Goal: Task Accomplishment & Management: Complete application form

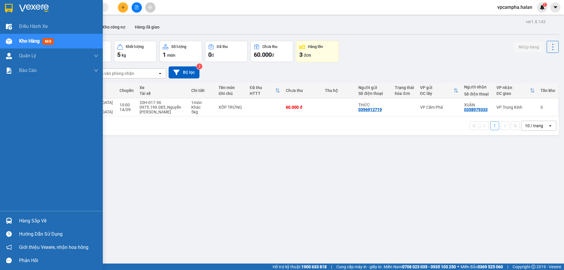
click at [26, 222] on div "Hàng sắp về" at bounding box center [58, 221] width 79 height 9
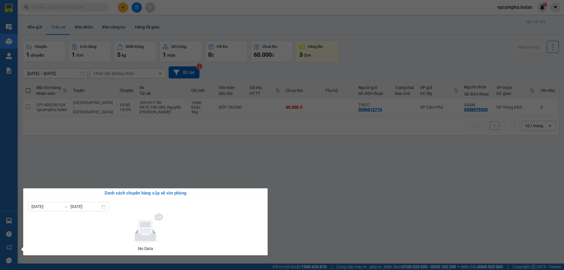
click at [208, 154] on section "Kết quả tìm kiếm ( 0 ) Bộ lọc No Data vpcampha.halan 1 Điều hành xe Kho hàng mớ…" at bounding box center [282, 135] width 564 height 270
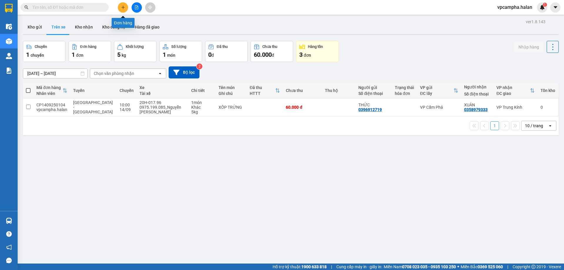
click at [121, 9] on icon "plus" at bounding box center [123, 7] width 4 height 4
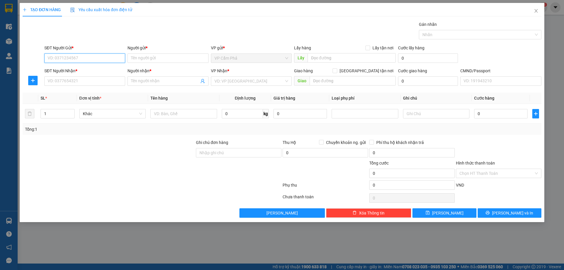
click at [98, 57] on input "SĐT Người Gửi *" at bounding box center [84, 57] width 81 height 9
type input "0982401117"
click at [95, 82] on input "SĐT Người Nhận *" at bounding box center [84, 80] width 81 height 9
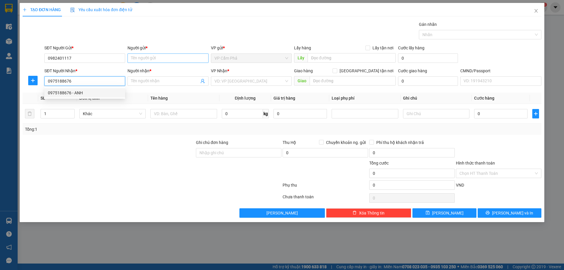
type input "0975188676"
click at [185, 56] on input "Người gửi *" at bounding box center [168, 57] width 81 height 9
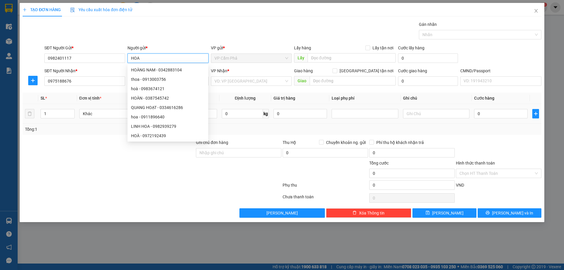
type input "HOA"
click at [224, 108] on span "0 kg" at bounding box center [245, 113] width 47 height 11
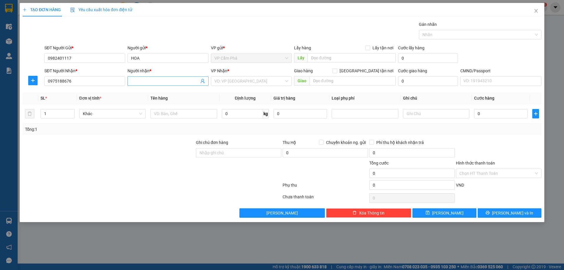
click at [169, 80] on input "Người nhận *" at bounding box center [165, 81] width 68 height 6
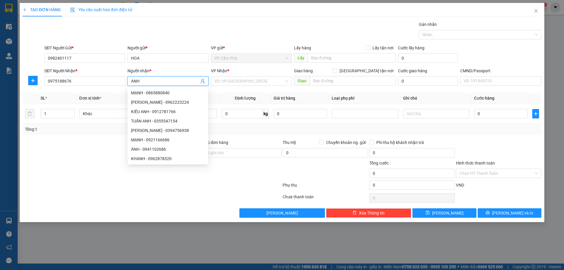
type input "ANH"
click at [267, 95] on th "Định lượng" at bounding box center [246, 98] width 52 height 11
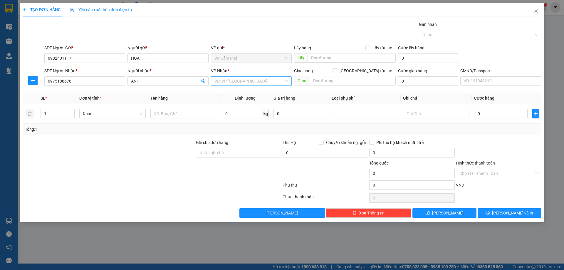
click at [286, 82] on div "VD: VP [GEOGRAPHIC_DATA]" at bounding box center [251, 80] width 81 height 9
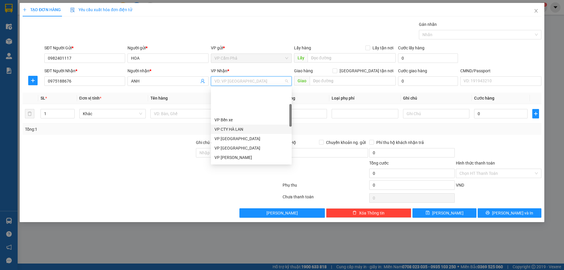
scroll to position [59, 0]
click at [246, 100] on div "VP CTY HÀ LAN" at bounding box center [252, 100] width 74 height 6
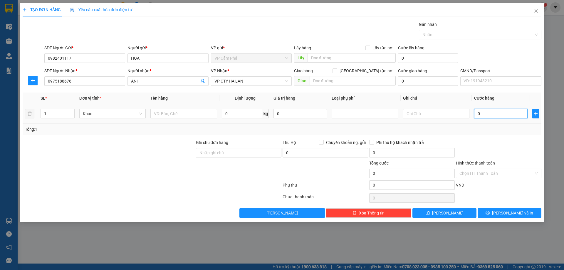
click at [489, 113] on input "0" at bounding box center [500, 113] width 53 height 9
type input "9"
type input "90"
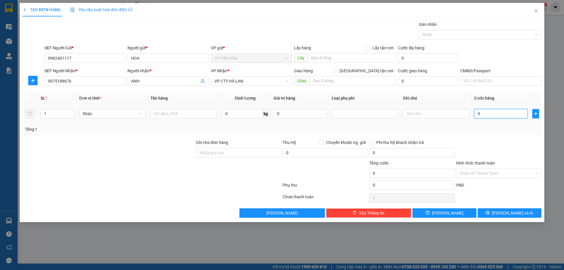
type input "90"
type input "900"
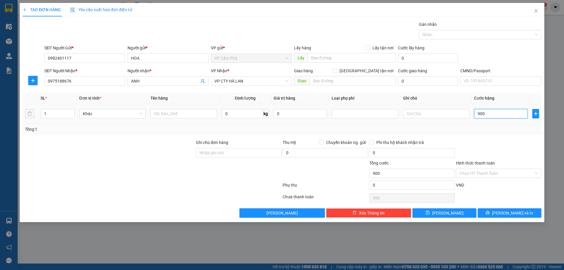
type input "9.000"
type input "90.000"
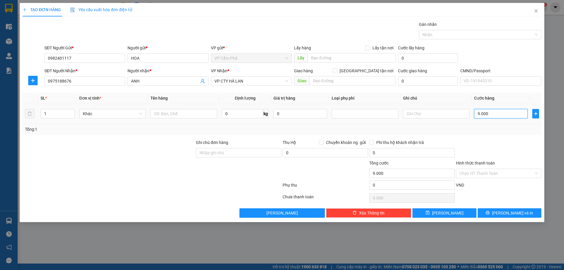
type input "90.000"
click at [495, 145] on div at bounding box center [498, 149] width 87 height 21
click at [177, 115] on input "text" at bounding box center [183, 113] width 66 height 9
type input "HẢI SẢN"
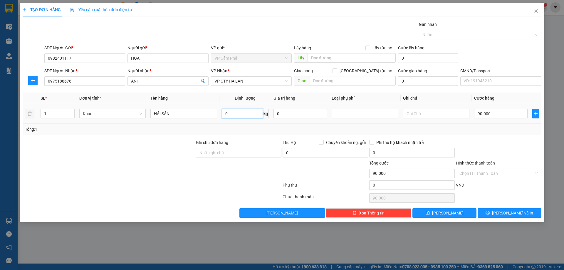
click at [230, 115] on input "0" at bounding box center [242, 113] width 41 height 9
type input "9"
click at [273, 132] on div "Tổng: 1" at bounding box center [282, 129] width 514 height 6
click at [490, 212] on icon "printer" at bounding box center [488, 213] width 4 height 4
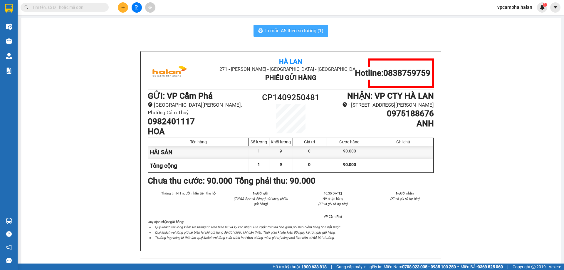
click at [292, 30] on span "In mẫu A5 theo số lượng (1)" at bounding box center [294, 30] width 58 height 7
click at [306, 31] on span "In mẫu A5 theo số lượng (1)" at bounding box center [294, 30] width 58 height 7
